Goal: Task Accomplishment & Management: Use online tool/utility

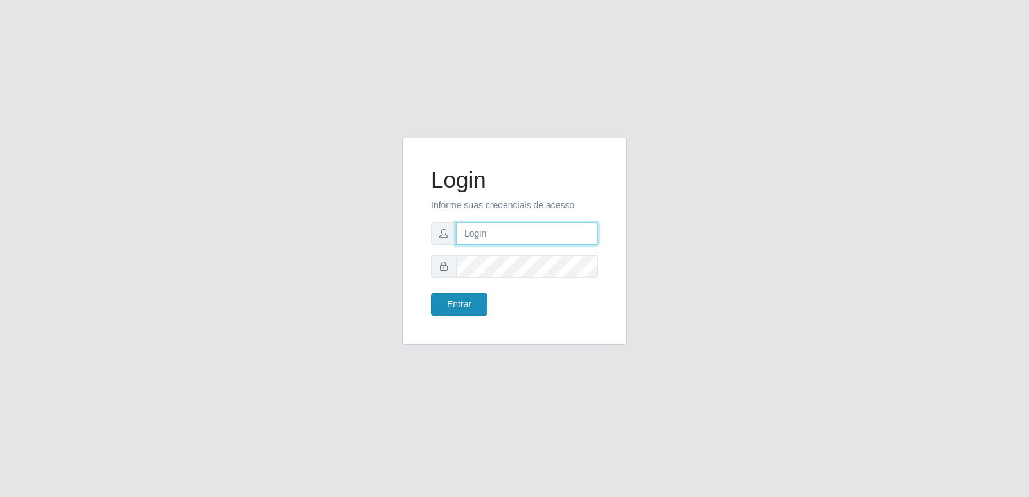
type input "[PERSON_NAME][EMAIL_ADDRESS][DOMAIN_NAME]"
click at [468, 302] on button "Entrar" at bounding box center [459, 304] width 57 height 23
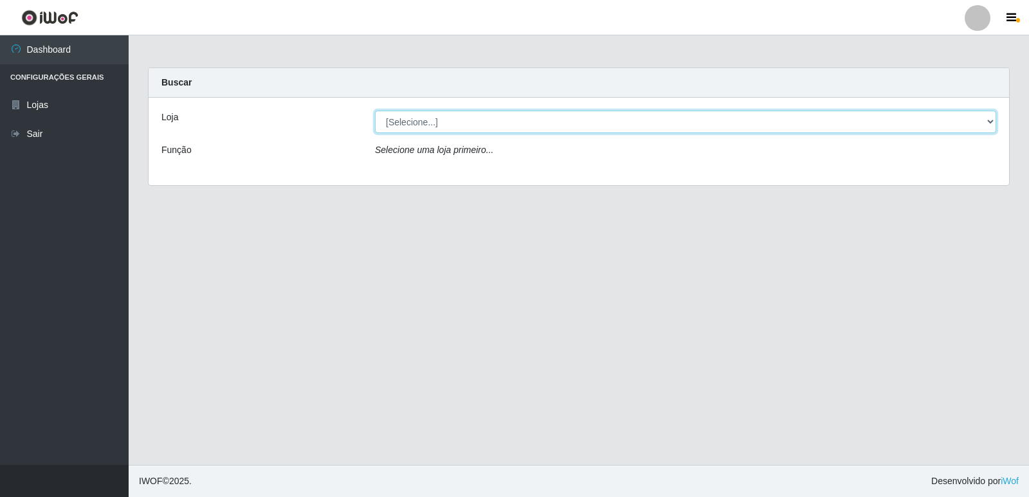
click at [448, 123] on select "[Selecione...] Hiper Queiroz - [GEOGRAPHIC_DATA] [GEOGRAPHIC_DATA] [GEOGRAPHIC_…" at bounding box center [685, 122] width 621 height 23
select select "516"
click at [375, 111] on select "[Selecione...] Hiper Queiroz - [GEOGRAPHIC_DATA] [GEOGRAPHIC_DATA] [GEOGRAPHIC_…" at bounding box center [685, 122] width 621 height 23
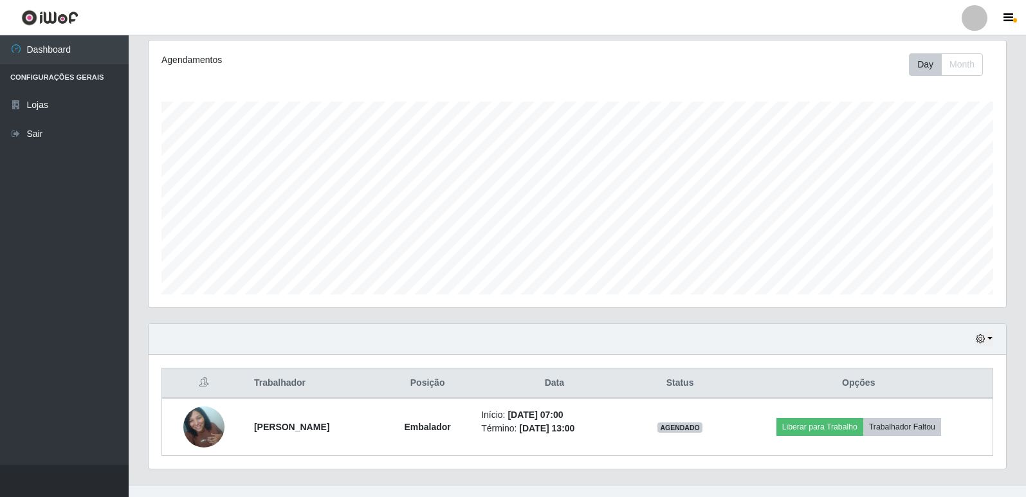
scroll to position [185, 0]
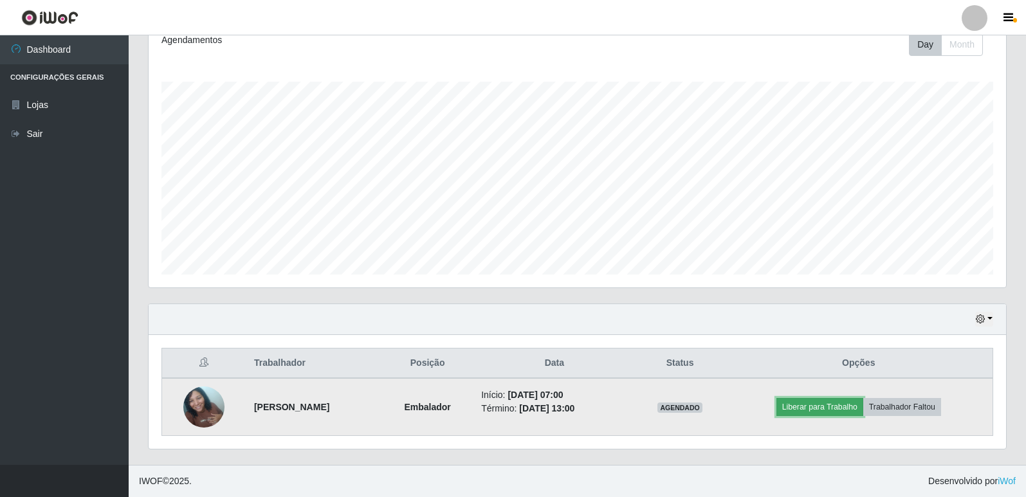
click at [824, 409] on button "Liberar para Trabalho" at bounding box center [819, 407] width 87 height 18
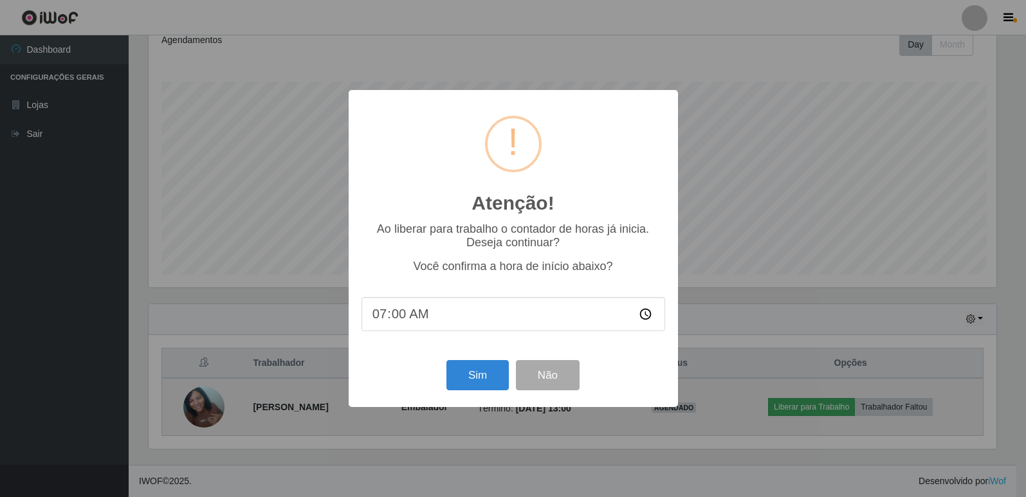
scroll to position [267, 851]
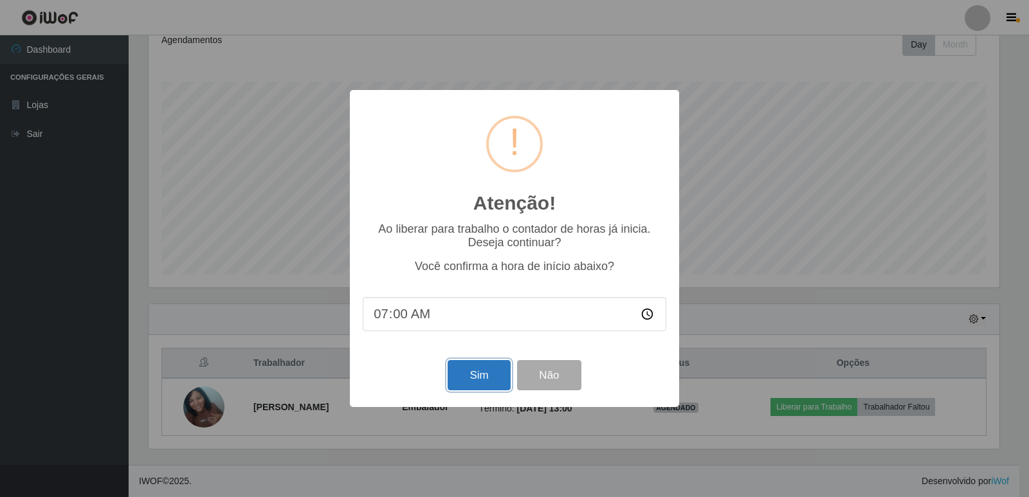
click at [487, 376] on button "Sim" at bounding box center [479, 375] width 62 height 30
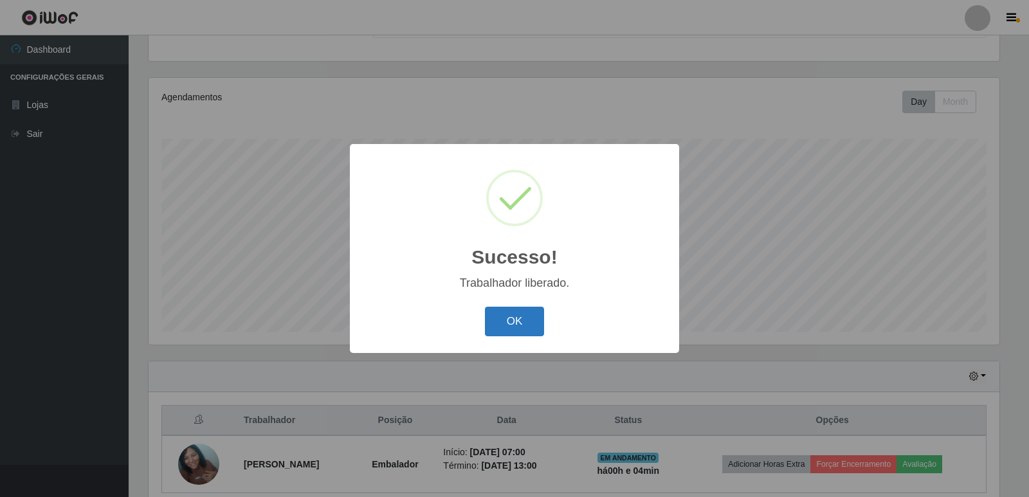
click at [509, 323] on button "OK" at bounding box center [515, 322] width 60 height 30
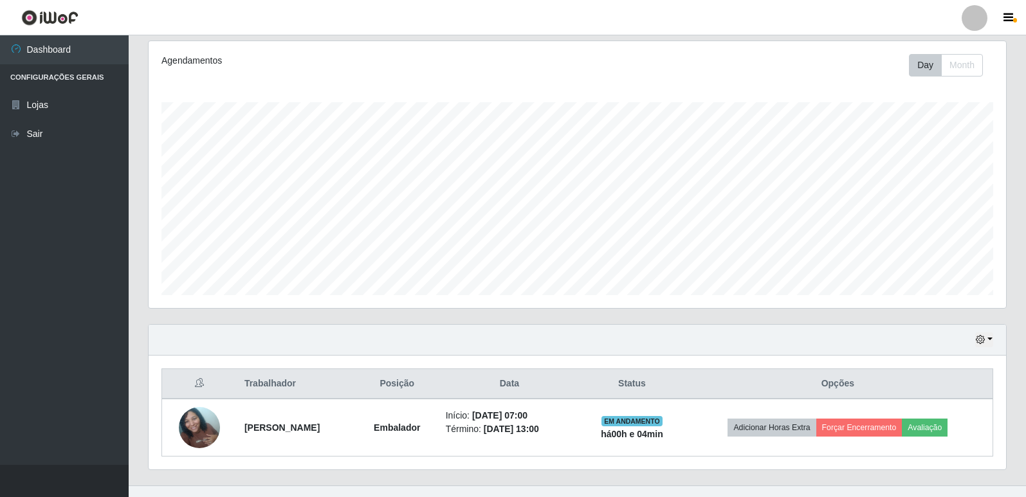
scroll to position [185, 0]
